Goal: Navigation & Orientation: Find specific page/section

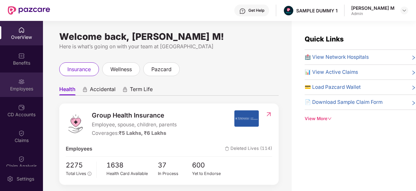
click at [31, 84] on div "Employees" at bounding box center [21, 84] width 43 height 24
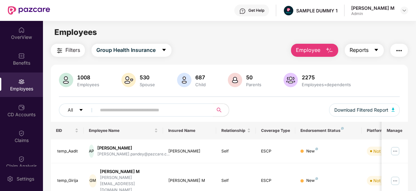
click at [372, 48] on button "Reports" at bounding box center [364, 50] width 39 height 13
click at [406, 46] on button "button" at bounding box center [400, 50] width 18 height 13
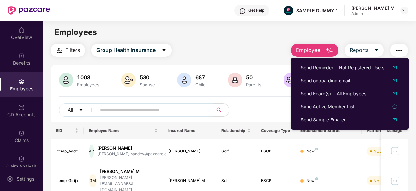
click at [297, 52] on span "Employee" at bounding box center [308, 50] width 24 height 8
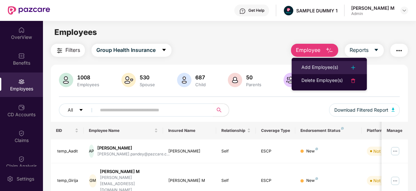
click at [309, 66] on div "Add Employee(s)" at bounding box center [320, 68] width 37 height 8
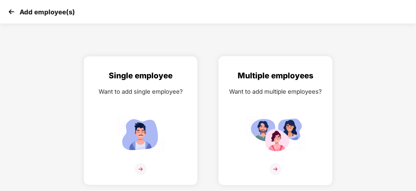
click at [255, 104] on div "Multiple employees Want to add multiple employees?" at bounding box center [275, 125] width 100 height 113
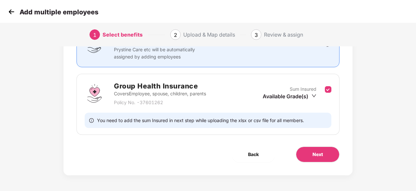
scroll to position [0, 1]
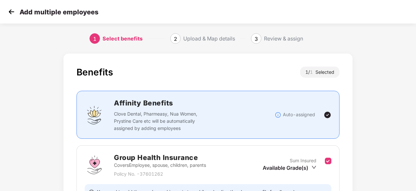
click at [202, 36] on div "Upload & Map details" at bounding box center [209, 38] width 52 height 10
click at [9, 12] on img at bounding box center [12, 12] width 10 height 10
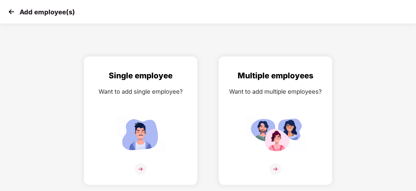
click at [9, 12] on img at bounding box center [12, 12] width 10 height 10
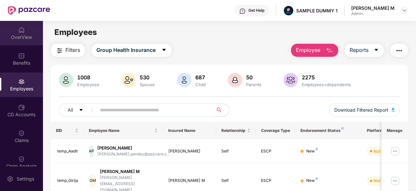
click at [26, 36] on div "OverView" at bounding box center [21, 37] width 43 height 7
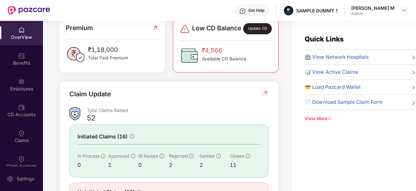
scroll to position [211, 0]
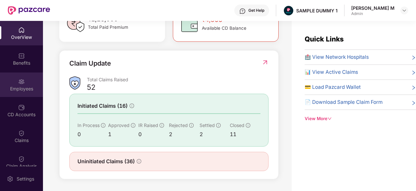
click at [24, 86] on div "Employees" at bounding box center [21, 88] width 43 height 7
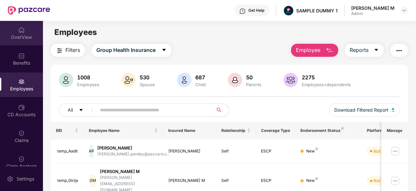
click at [16, 38] on div "OverView" at bounding box center [21, 37] width 43 height 7
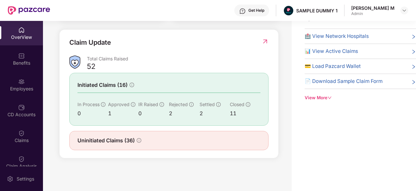
click at [352, 32] on span "🏥 View Network Hospitals" at bounding box center [337, 36] width 64 height 8
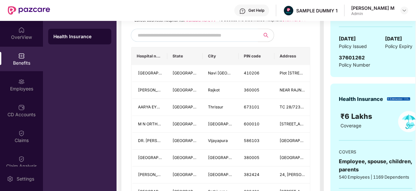
scroll to position [112, 0]
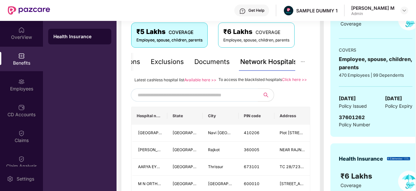
click at [224, 100] on input "text" at bounding box center [193, 95] width 111 height 10
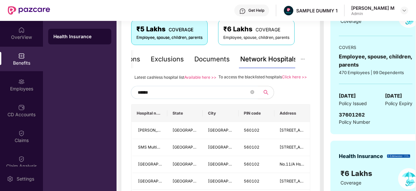
scroll to position [95, 0]
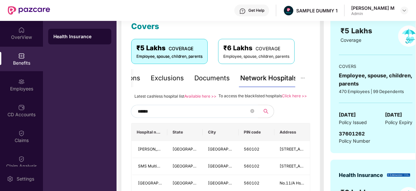
type input "******"
click at [215, 78] on div "Documents" at bounding box center [212, 78] width 36 height 10
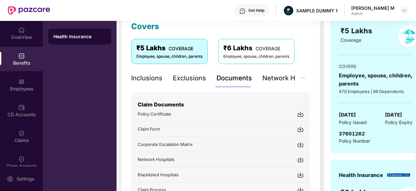
click at [159, 75] on div "Inclusions" at bounding box center [146, 78] width 31 height 10
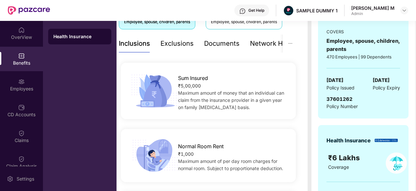
scroll to position [130, 0]
click at [178, 44] on div "Exclusions" at bounding box center [177, 44] width 33 height 10
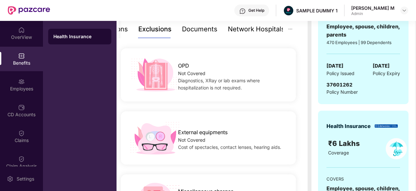
scroll to position [143, 0]
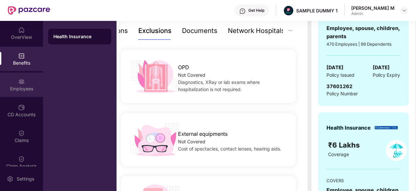
click at [36, 84] on div "Employees" at bounding box center [21, 84] width 43 height 24
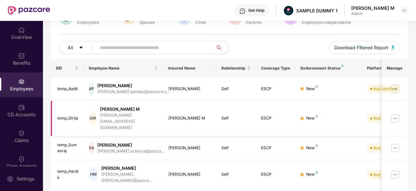
scroll to position [62, 0]
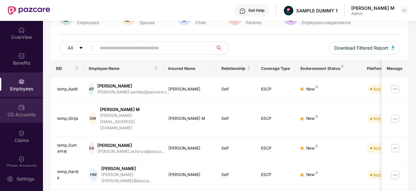
click at [36, 111] on div "CD Accounts" at bounding box center [21, 114] width 43 height 7
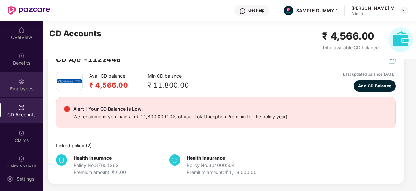
click at [27, 93] on div "Employees" at bounding box center [21, 84] width 43 height 24
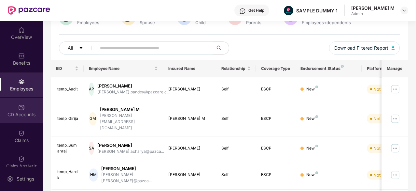
scroll to position [0, 0]
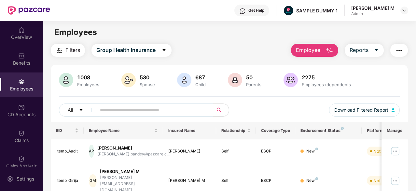
click at [329, 49] on img "button" at bounding box center [330, 51] width 8 height 8
click at [33, 110] on div "CD Accounts" at bounding box center [21, 110] width 43 height 24
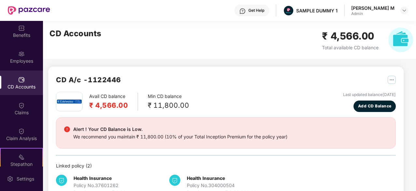
scroll to position [28, 0]
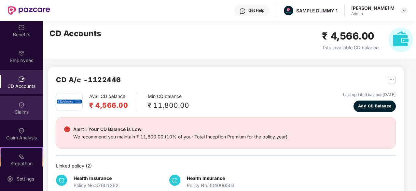
click at [31, 109] on div "Claims" at bounding box center [21, 111] width 43 height 7
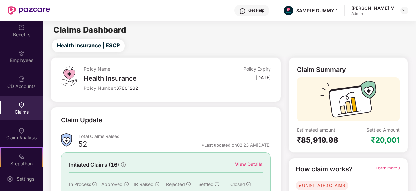
click at [252, 165] on div "View Details" at bounding box center [249, 163] width 28 height 7
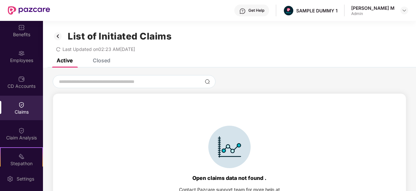
click at [107, 61] on div "Closed" at bounding box center [102, 60] width 18 height 7
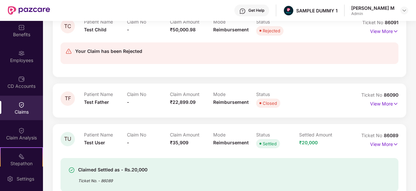
scroll to position [358, 0]
click at [16, 130] on div "Claim Analysis" at bounding box center [21, 133] width 43 height 24
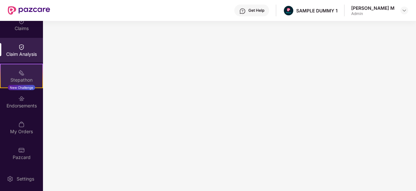
scroll to position [0, 0]
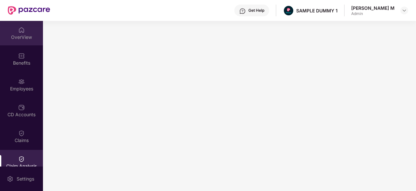
click at [24, 41] on div "OverView" at bounding box center [21, 33] width 43 height 24
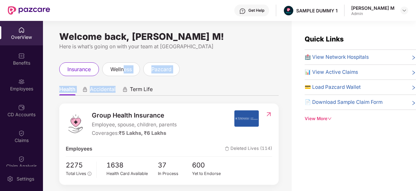
drag, startPoint x: 128, startPoint y: 78, endPoint x: 125, endPoint y: 59, distance: 19.4
click at [125, 59] on div "Welcome back, [PERSON_NAME] M! Here is what’s going on with your team at Pazcar…" at bounding box center [167, 110] width 249 height 178
click at [196, 63] on div "insurance wellness pazcard" at bounding box center [169, 69] width 220 height 14
